Goal: Navigation & Orientation: Go to known website

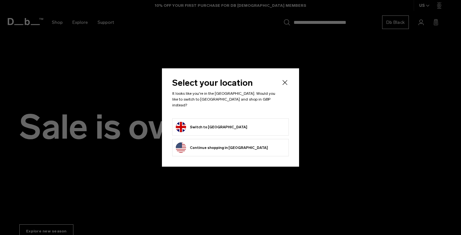
click at [200, 128] on button "Switch to [GEOGRAPHIC_DATA]" at bounding box center [211, 127] width 71 height 10
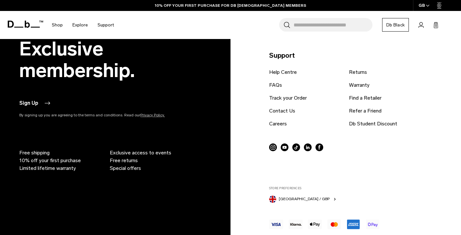
scroll to position [309, 0]
